Goal: Information Seeking & Learning: Find specific fact

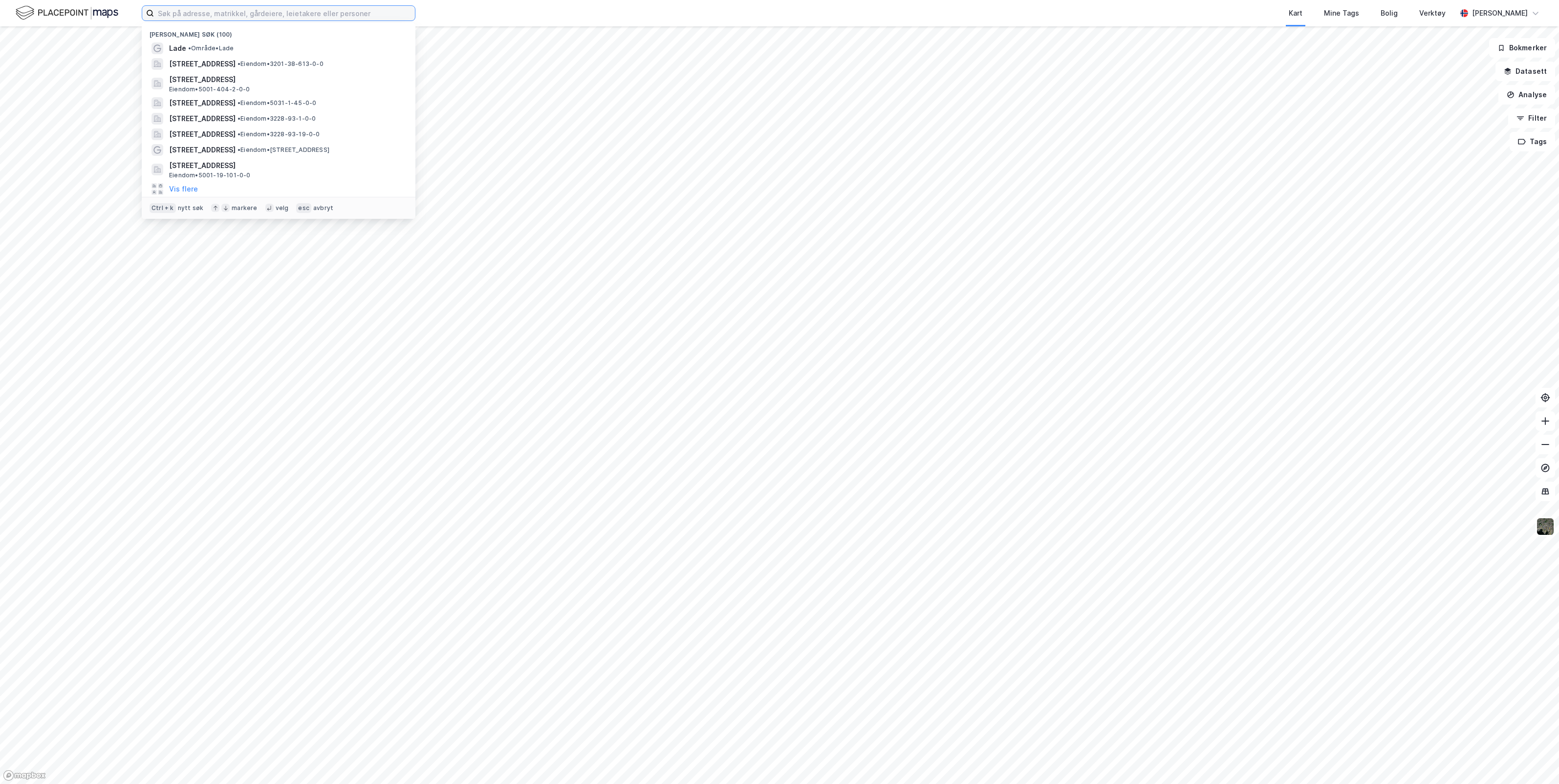
click at [221, 13] on input at bounding box center [284, 13] width 261 height 15
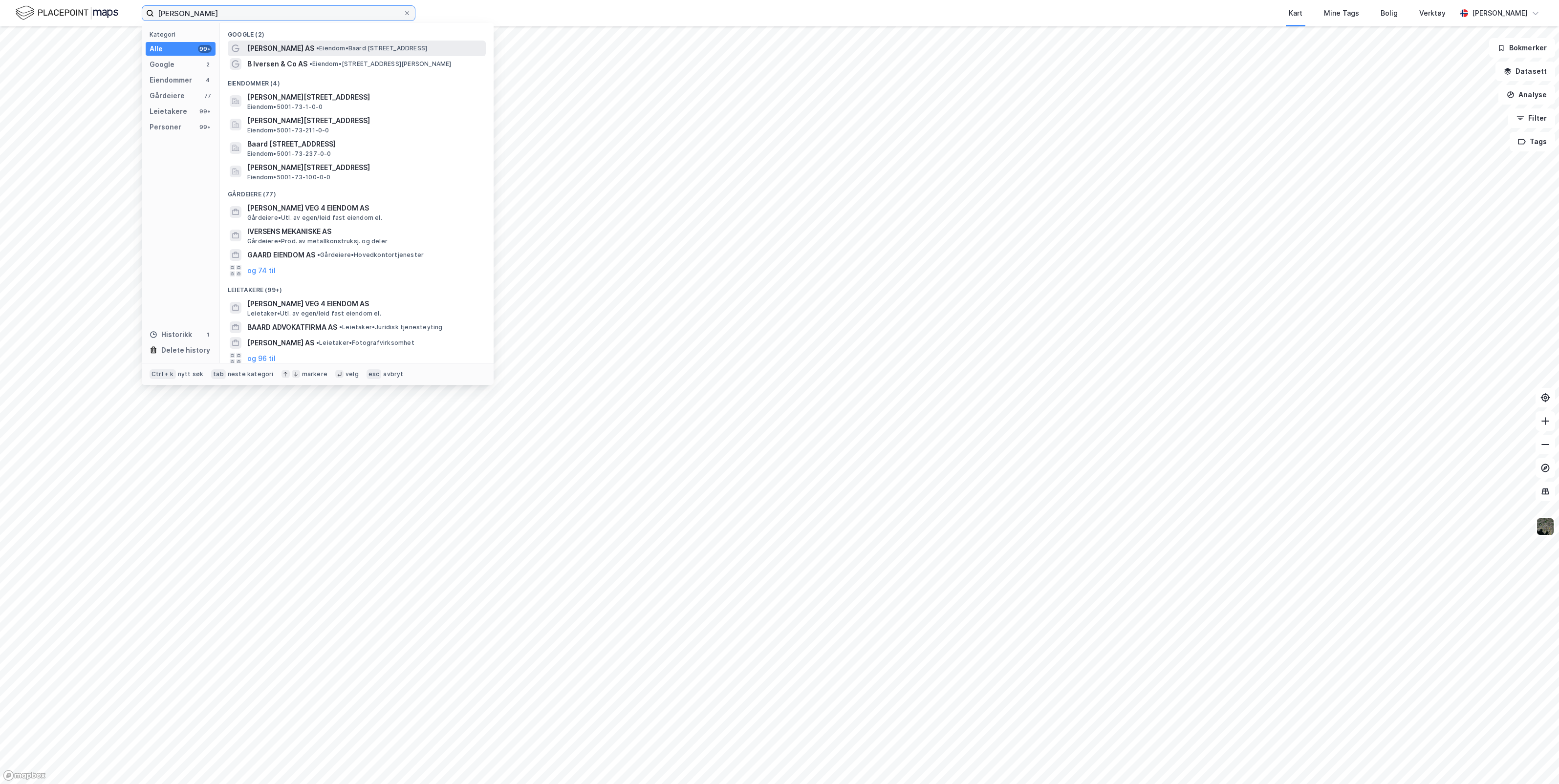
type input "[PERSON_NAME]"
click at [332, 45] on span "• Eiendom • [PERSON_NAME][STREET_ADDRESS]" at bounding box center [371, 48] width 111 height 8
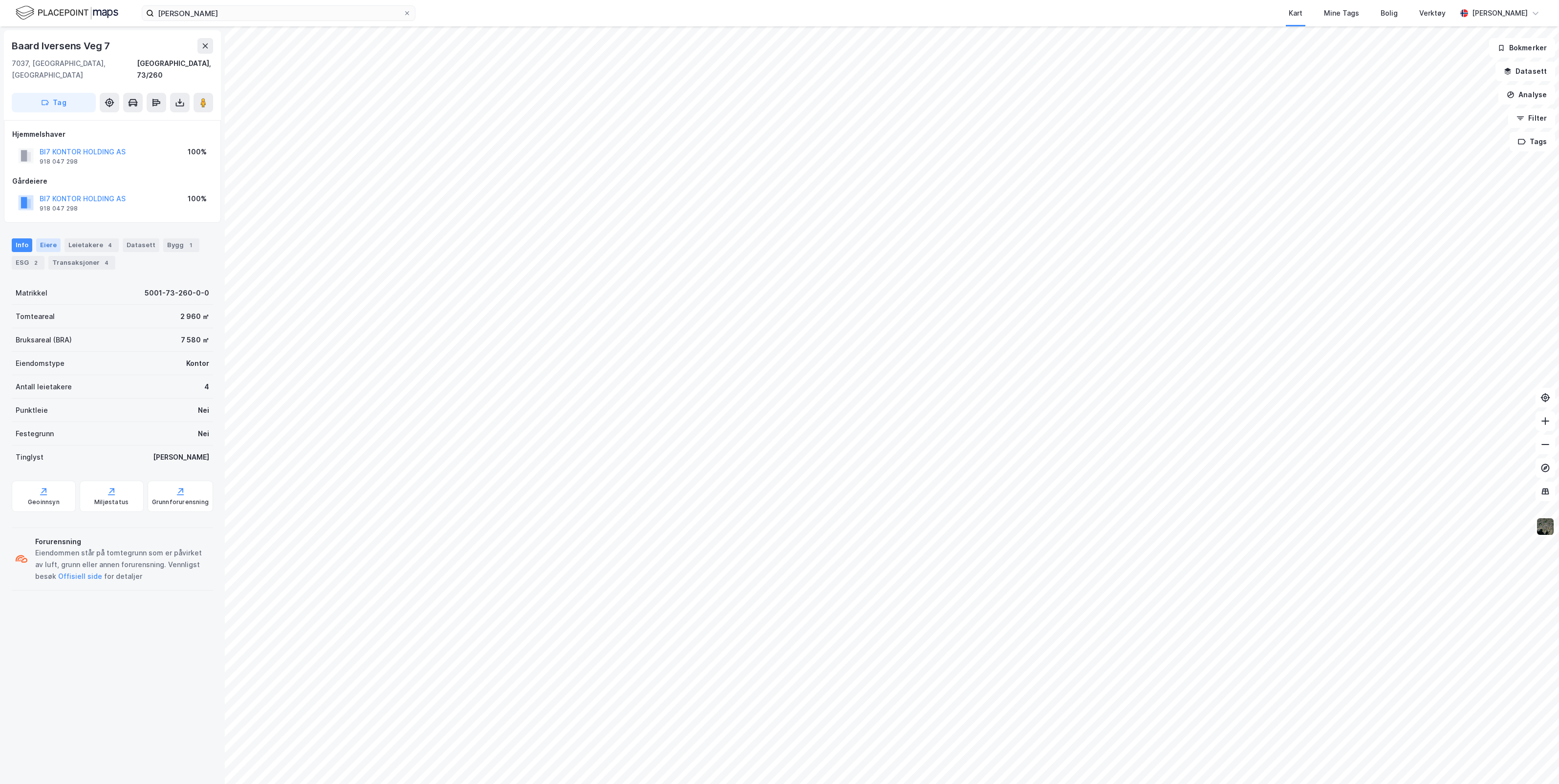
click at [41, 238] on div "Eiere" at bounding box center [48, 245] width 24 height 14
